Goal: Task Accomplishment & Management: Manage account settings

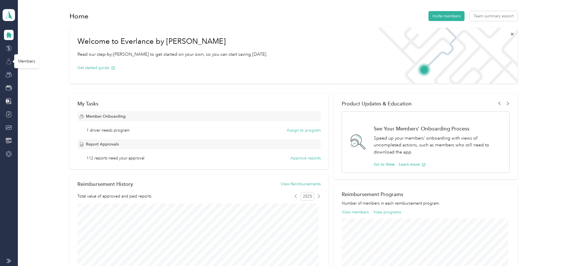
click at [9, 61] on icon at bounding box center [9, 61] width 6 height 6
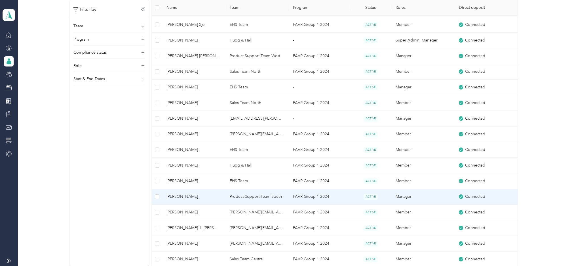
scroll to position [358, 0]
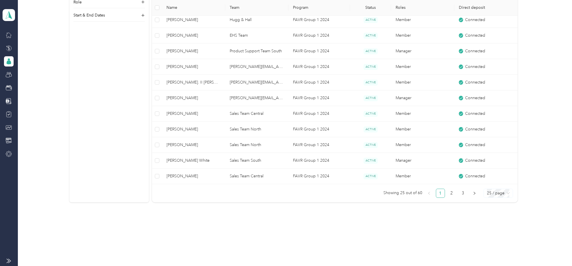
click at [495, 195] on span "25 / page" at bounding box center [498, 193] width 23 height 9
click at [495, 224] on div "100 / page" at bounding box center [498, 222] width 20 height 6
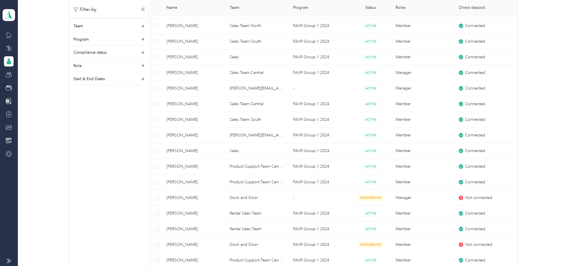
scroll to position [905, 0]
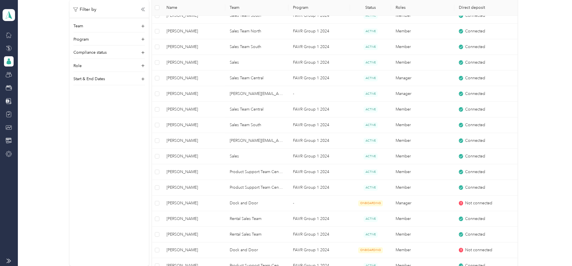
scroll to position [851, 0]
